Goal: Find specific page/section: Find specific page/section

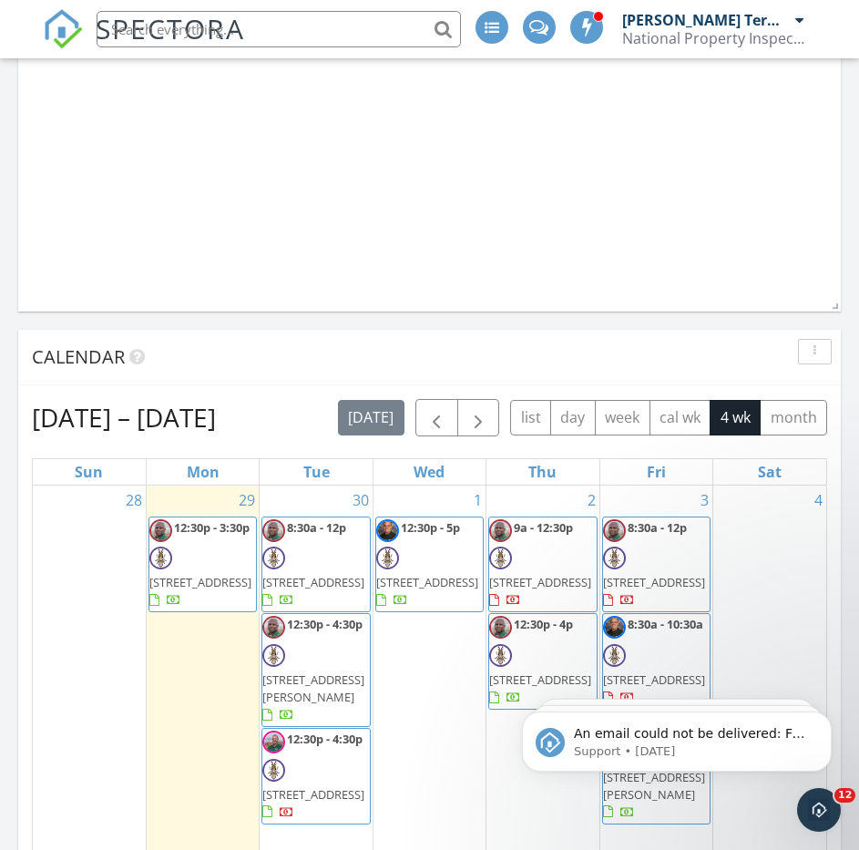
scroll to position [2962, 887]
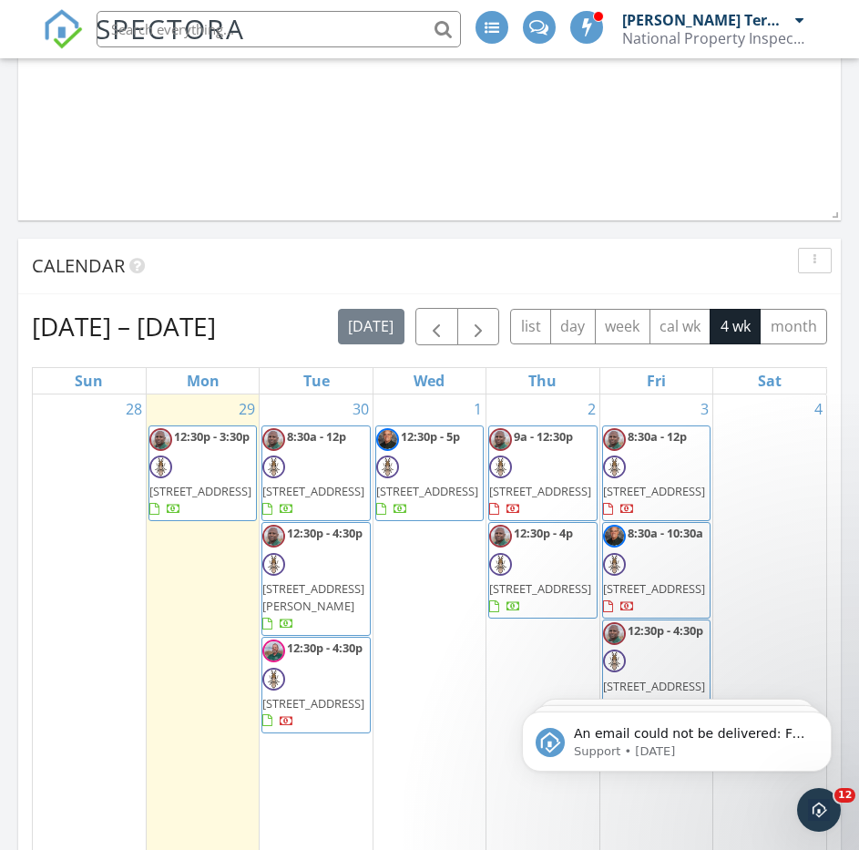
click at [296, 483] on span "[STREET_ADDRESS]" at bounding box center [313, 491] width 102 height 16
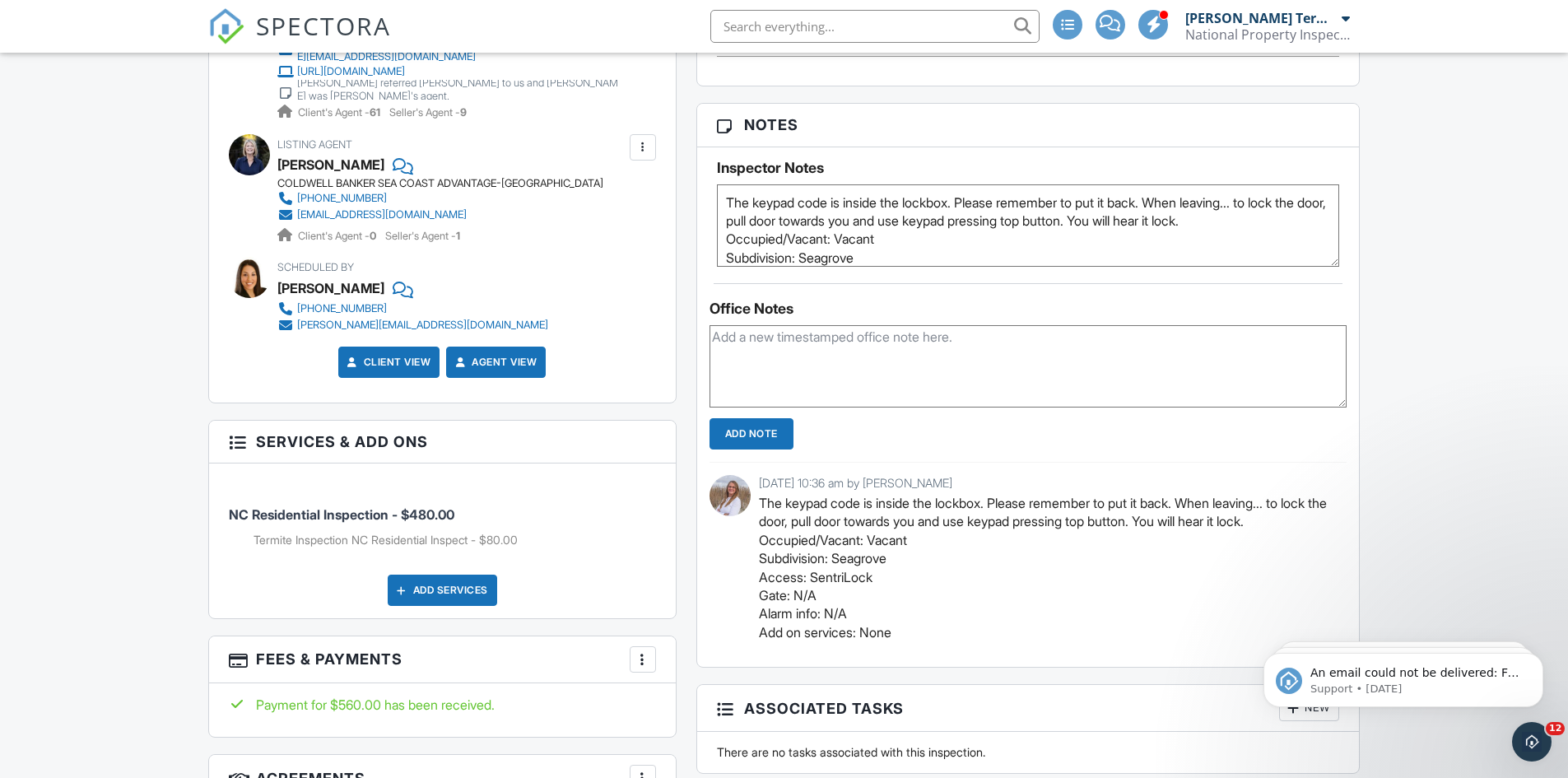
scroll to position [988, 0]
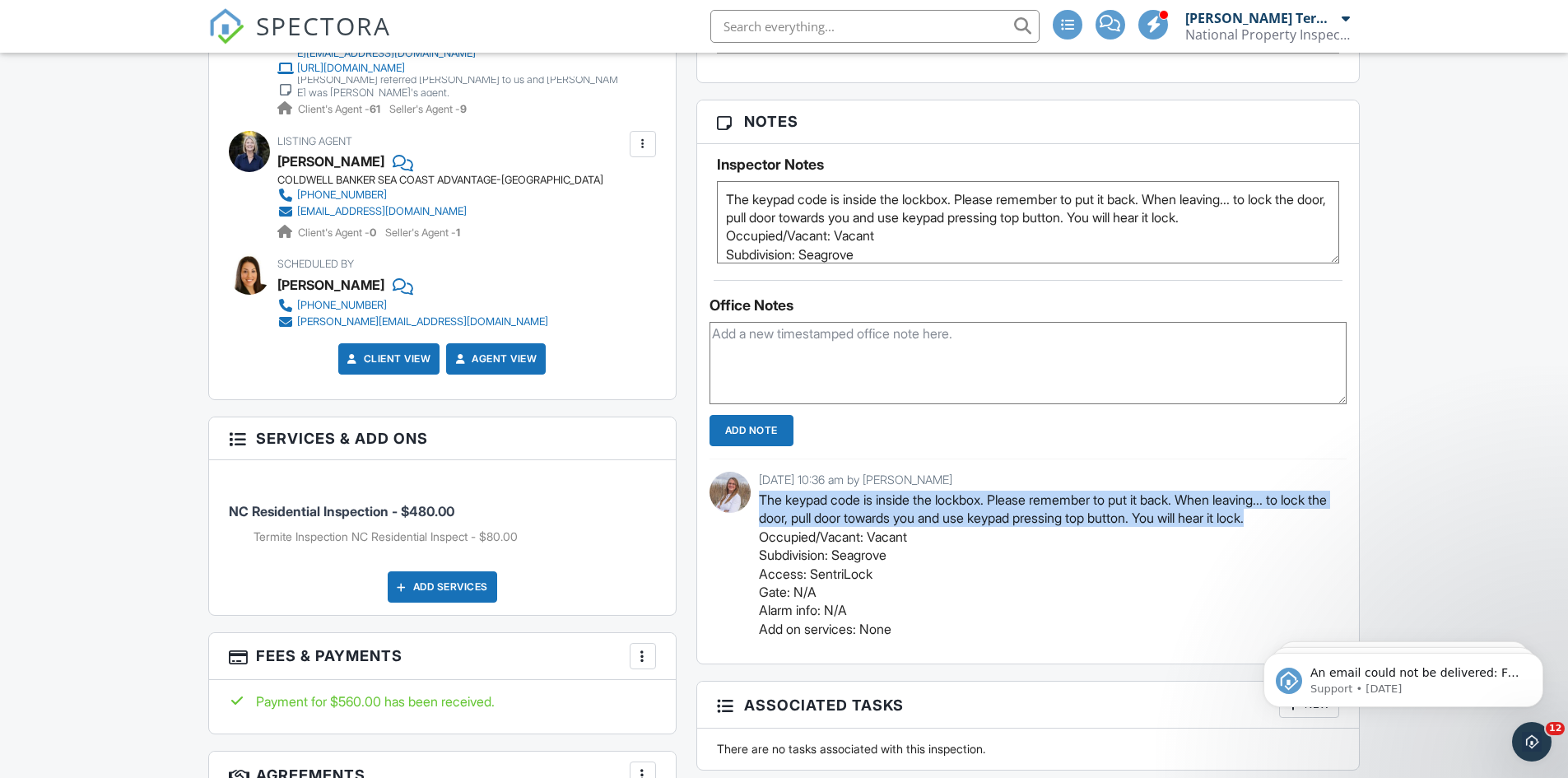
drag, startPoint x: 1343, startPoint y: 522, endPoint x: 756, endPoint y: 503, distance: 587.3
click at [756, 503] on div "09/25/2025 10:36 am by Charlotte Casher The keypad code is inside the lockbox. …" at bounding box center [1028, 560] width 638 height 205
copy p "The keypad code is inside the lockbox. Please remember to put it back. When lea…"
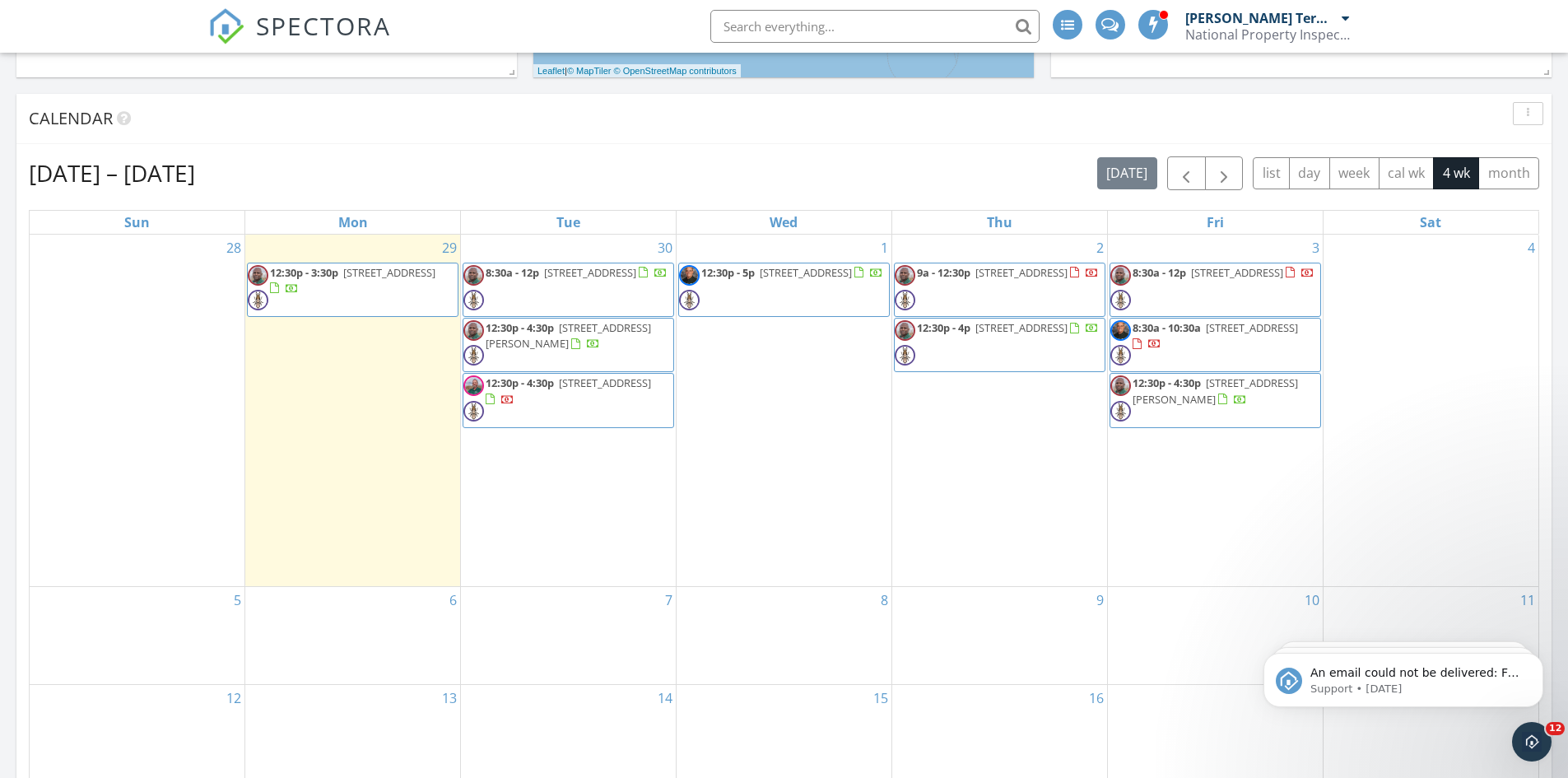
scroll to position [633, 0]
click at [637, 352] on span "12:30p - 4:30p 1268 Pandion Dr , Wilmington 28411" at bounding box center [568, 343] width 210 height 50
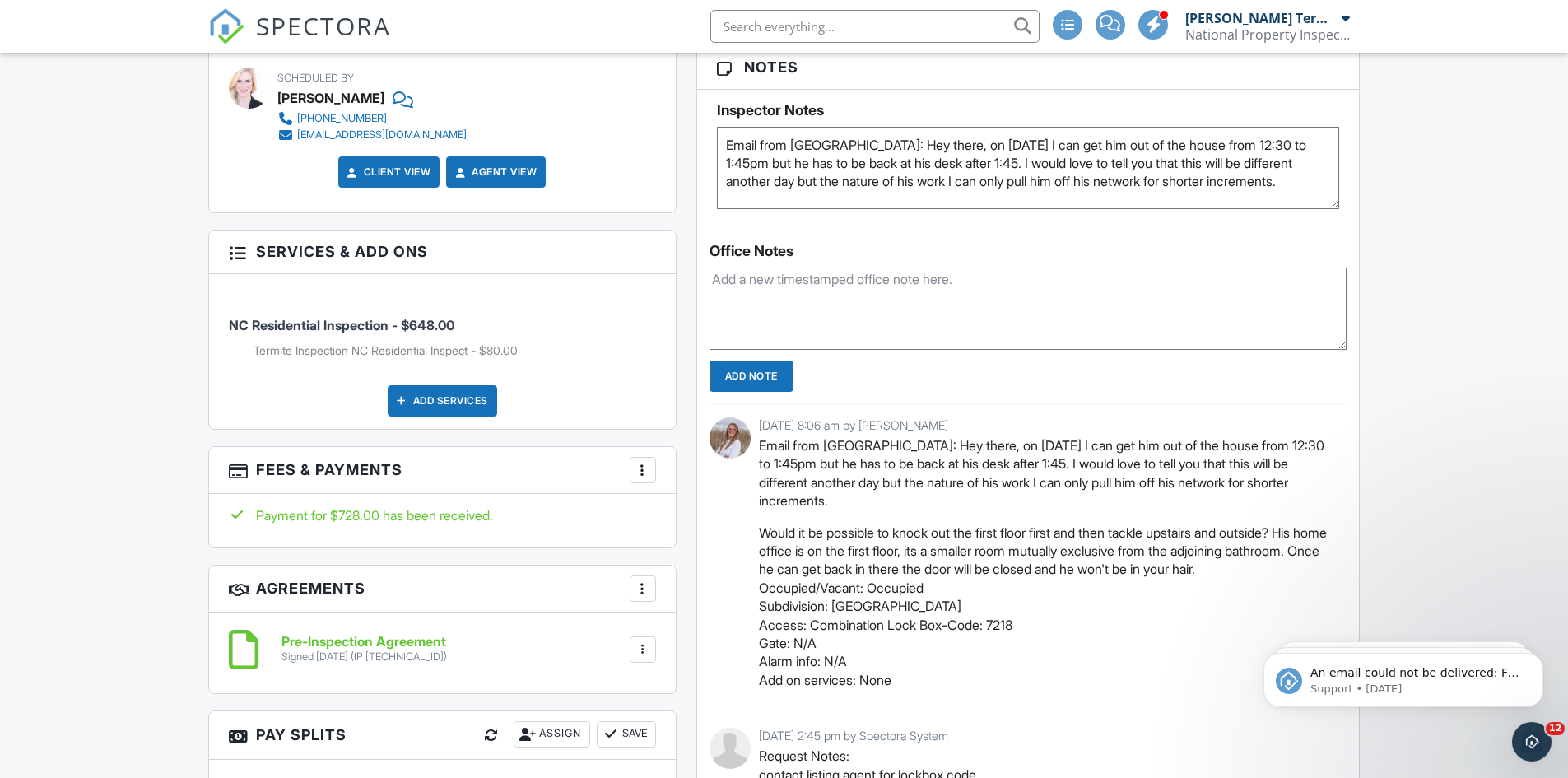
scroll to position [1083, 0]
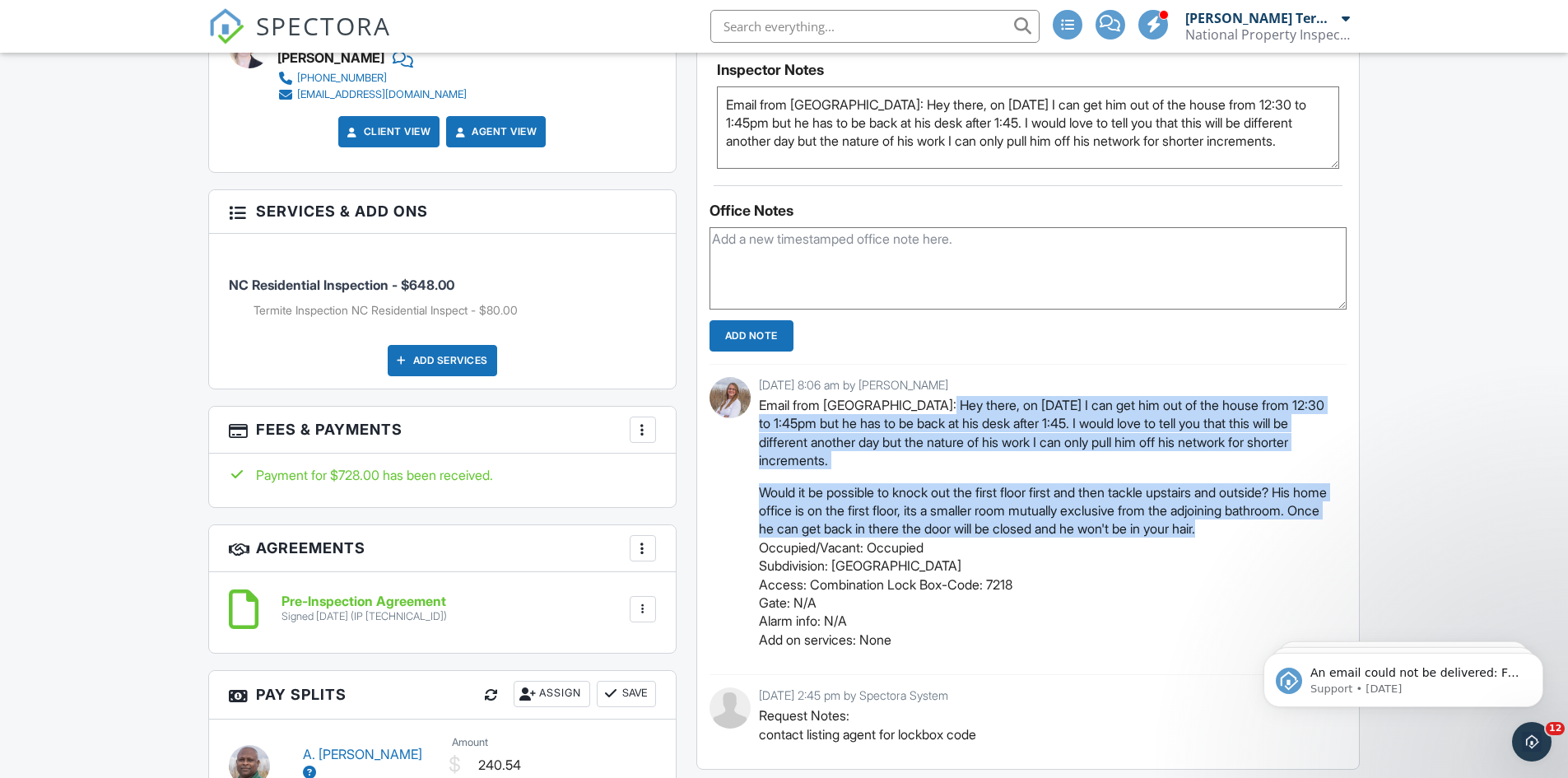
drag, startPoint x: 941, startPoint y: 404, endPoint x: 1331, endPoint y: 534, distance: 411.1
click at [1331, 534] on div "Email from LA: Hey there, on September 30th I can get him out of the house from…" at bounding box center [1047, 522] width 577 height 253
copy div "September 30th I can get him out of the house from 12:30 to 1:45pm but he has t…"
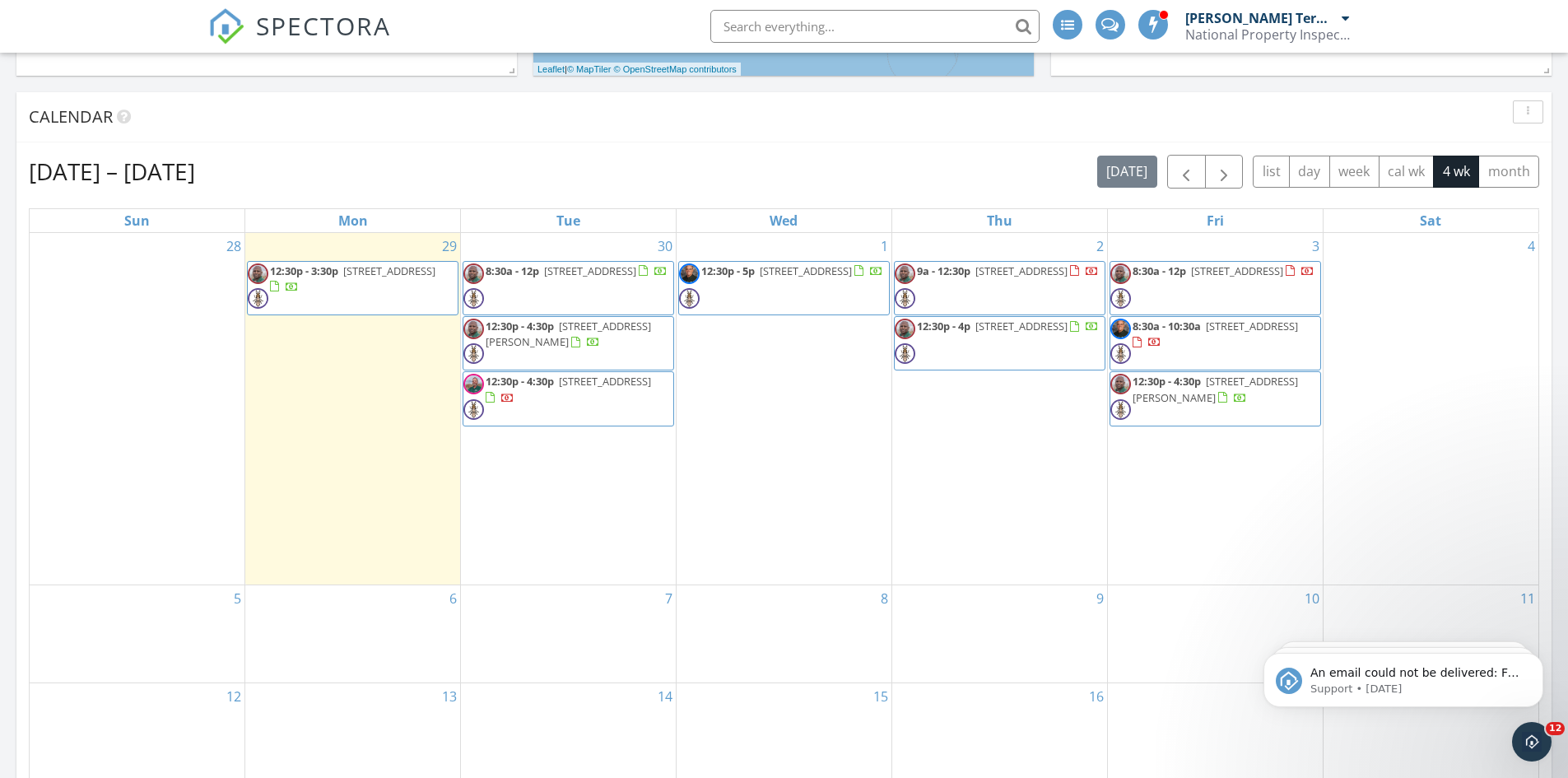
click at [577, 408] on span "12:30p - 4:30p [STREET_ADDRESS]" at bounding box center [568, 398] width 210 height 50
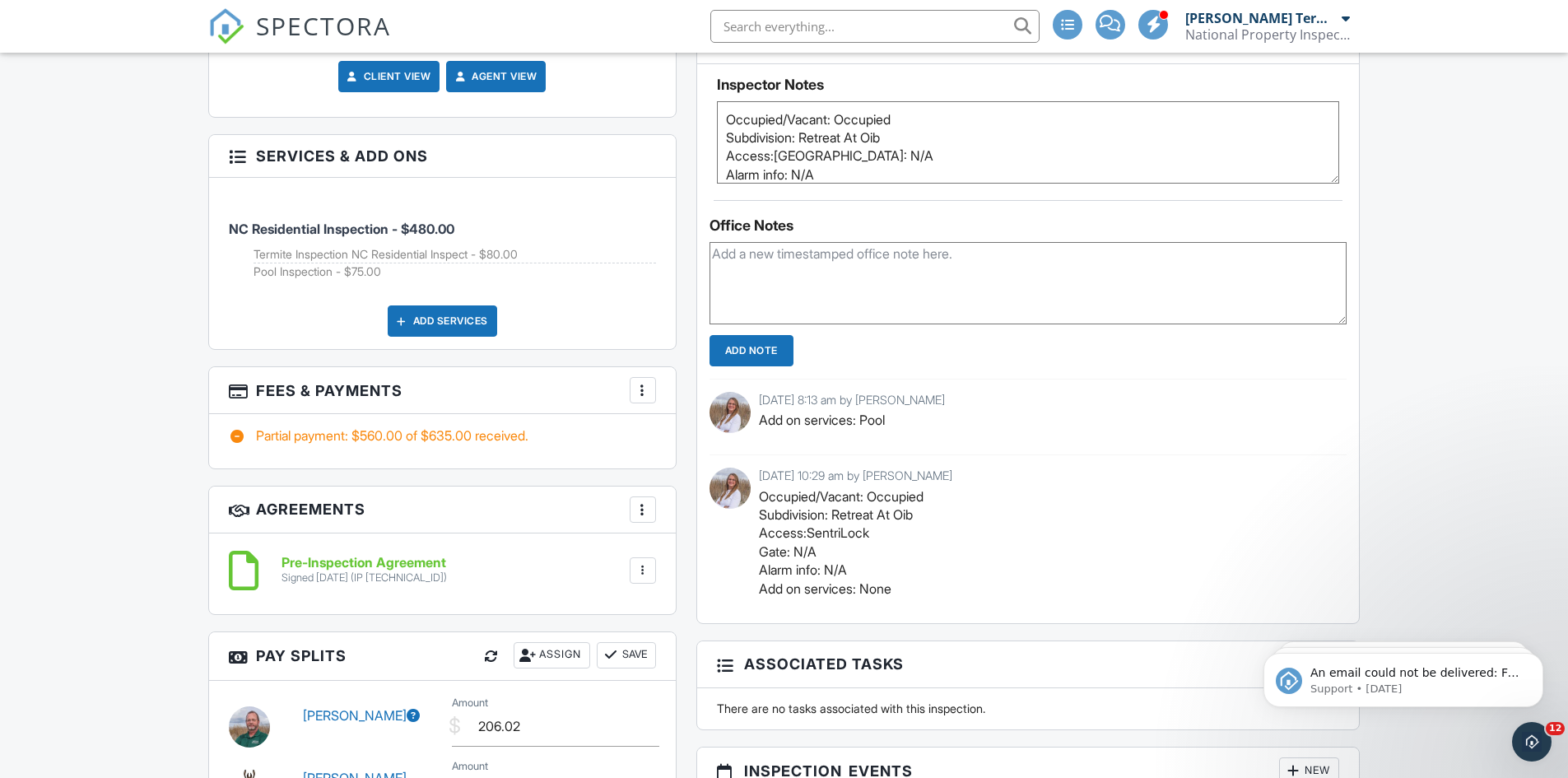
scroll to position [1083, 0]
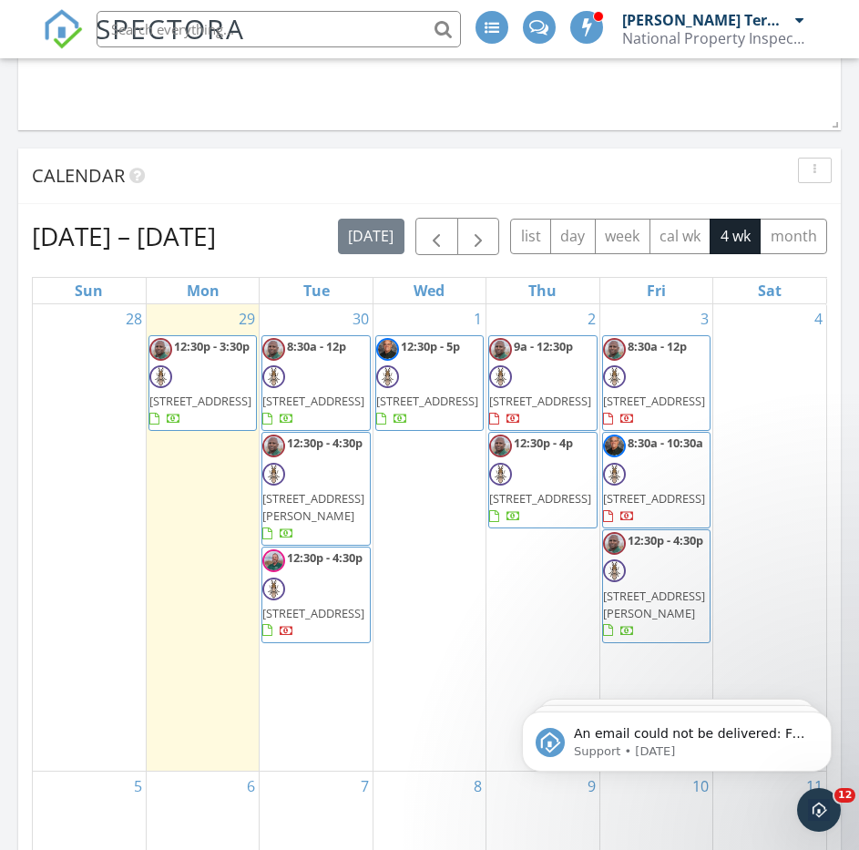
scroll to position [1793, 0]
